Goal: Navigation & Orientation: Find specific page/section

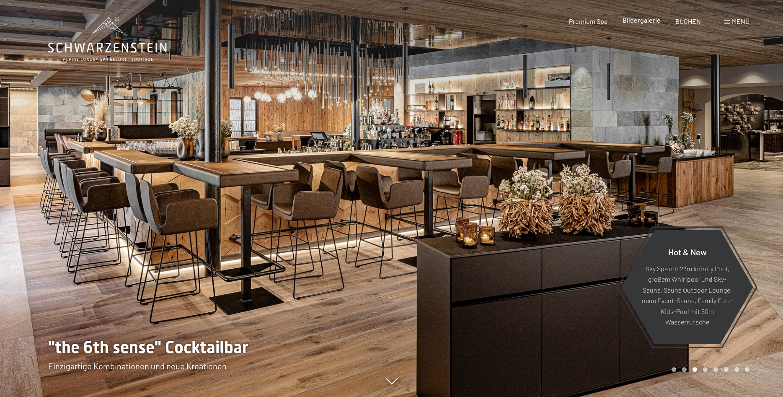
click at [642, 24] on span "Bildergalerie" at bounding box center [641, 20] width 38 height 8
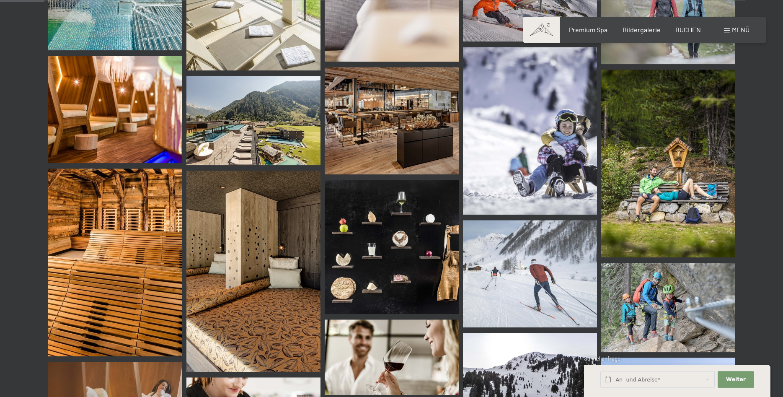
scroll to position [384, 0]
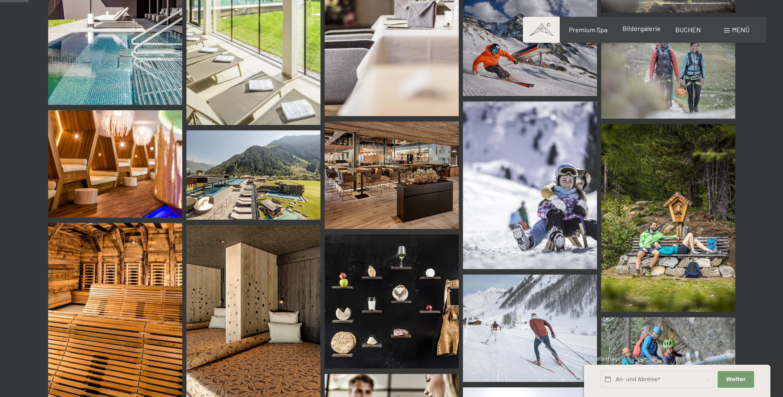
click at [638, 28] on span "Bildergalerie" at bounding box center [641, 28] width 38 height 8
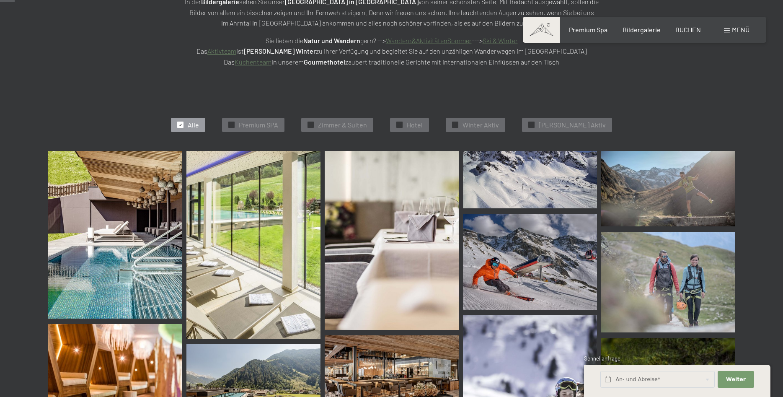
scroll to position [342, 0]
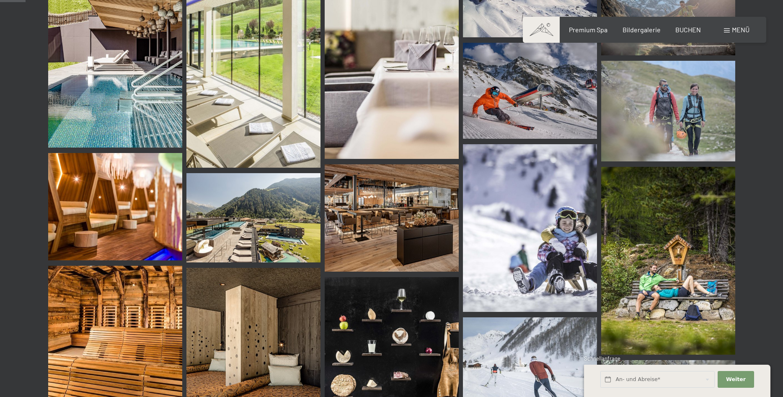
click at [734, 32] on span "Menü" at bounding box center [741, 30] width 18 height 8
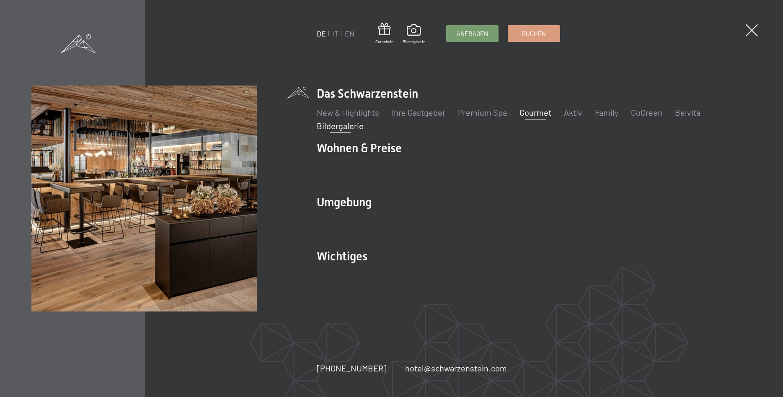
click at [532, 111] on link "Gourmet" at bounding box center [535, 112] width 32 height 10
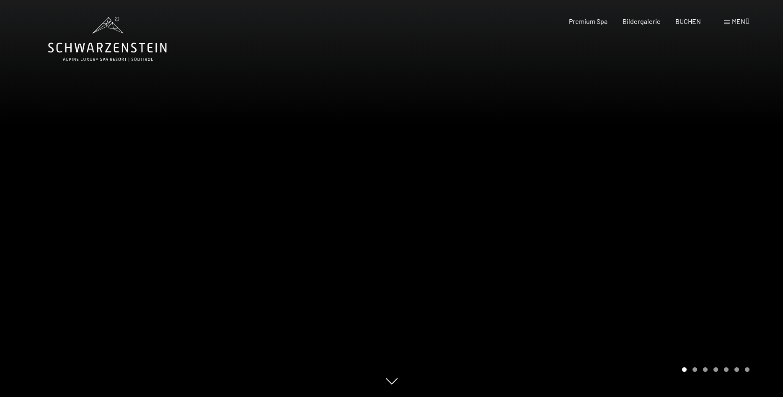
click at [707, 370] on div "Carousel Pagination" at bounding box center [714, 369] width 70 height 5
click at [720, 369] on div "Carousel Pagination" at bounding box center [714, 369] width 70 height 5
click at [745, 24] on span "Menü" at bounding box center [741, 21] width 18 height 8
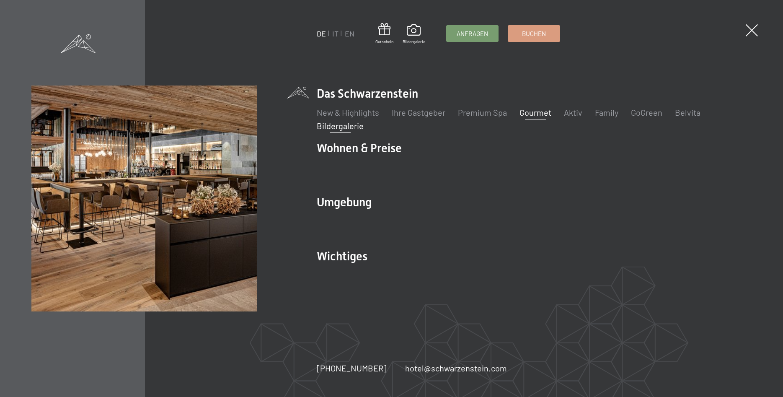
click at [342, 126] on link "Bildergalerie" at bounding box center [340, 126] width 47 height 10
